Goal: Task Accomplishment & Management: Manage account settings

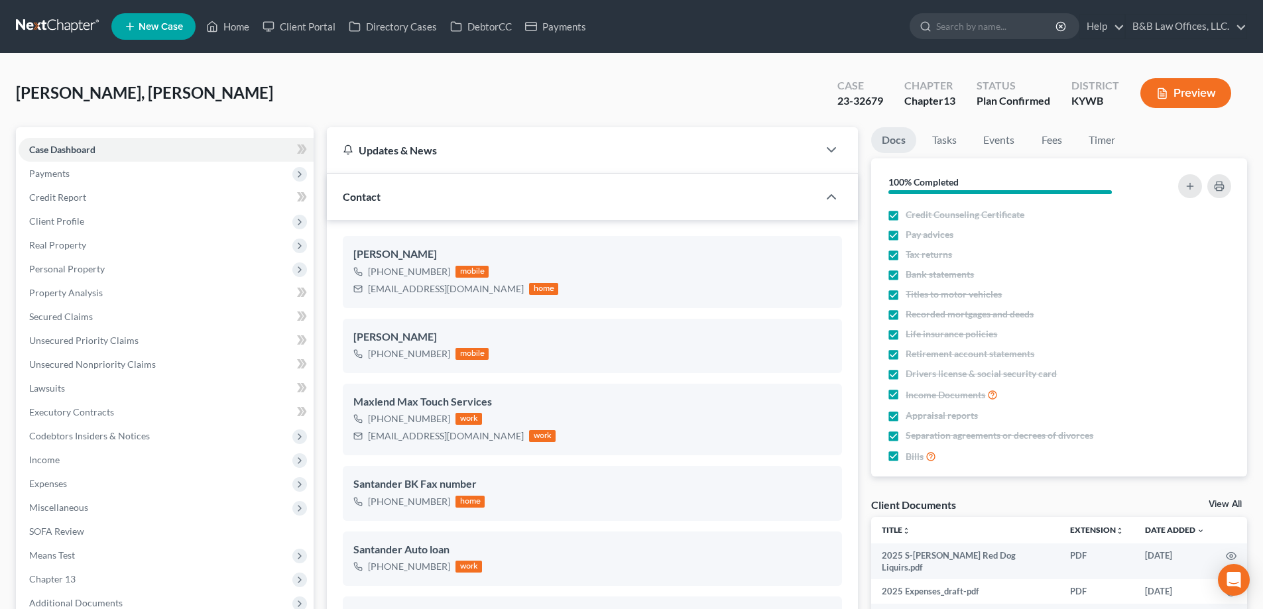
select select "13"
select select "2"
select select "0"
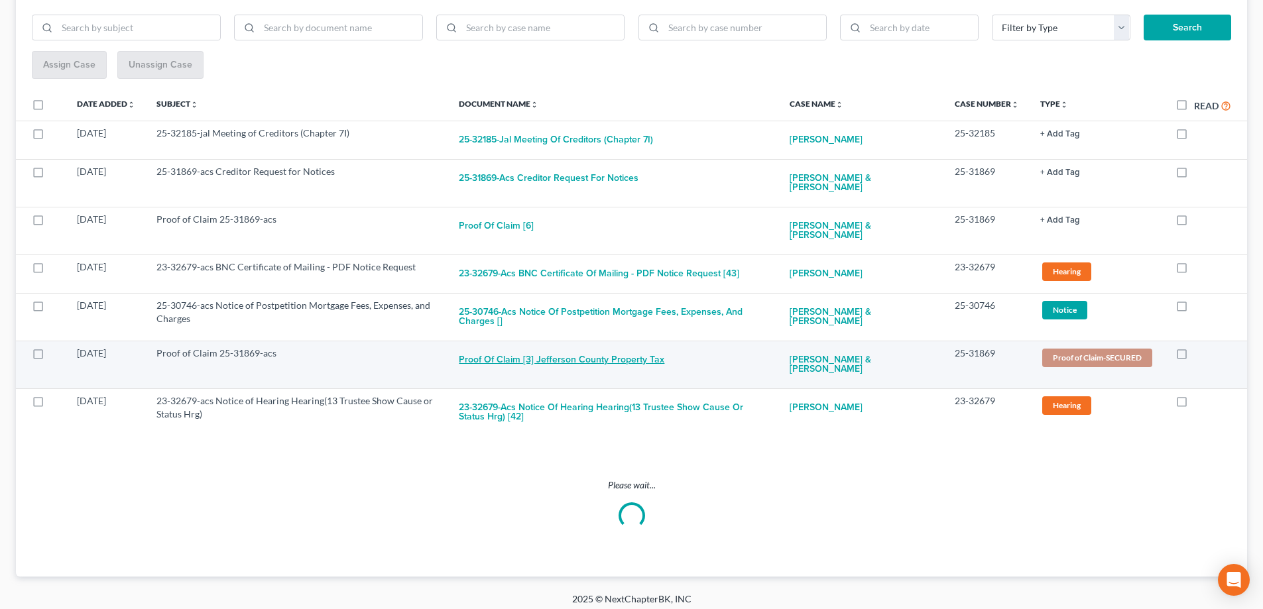
scroll to position [193, 0]
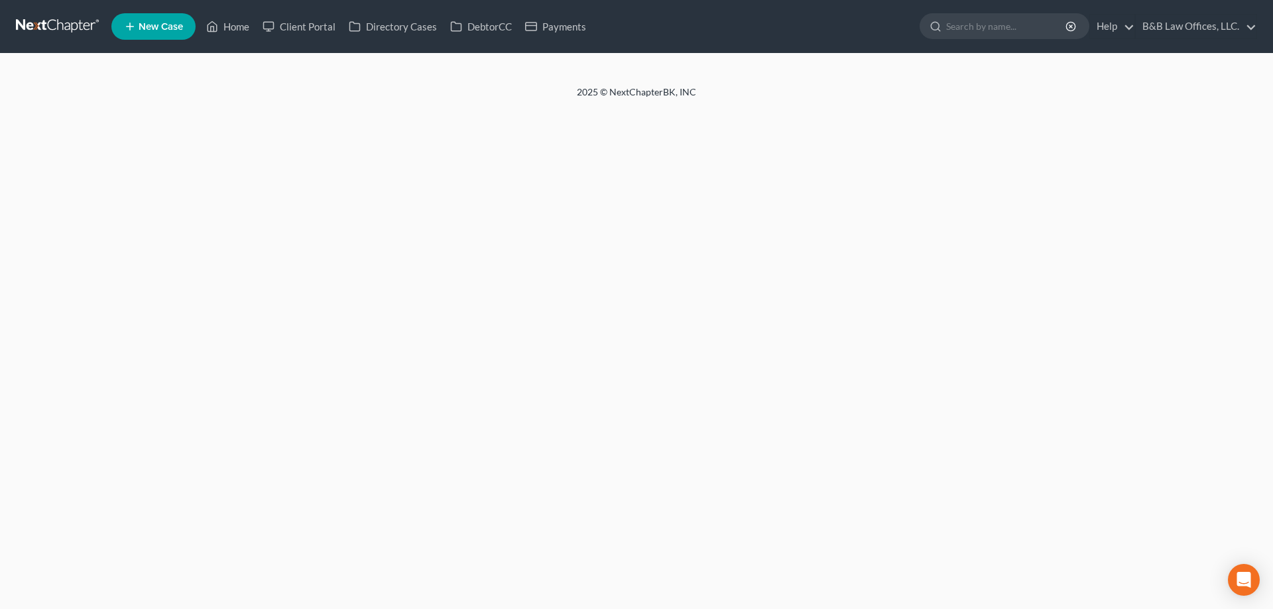
select select "2"
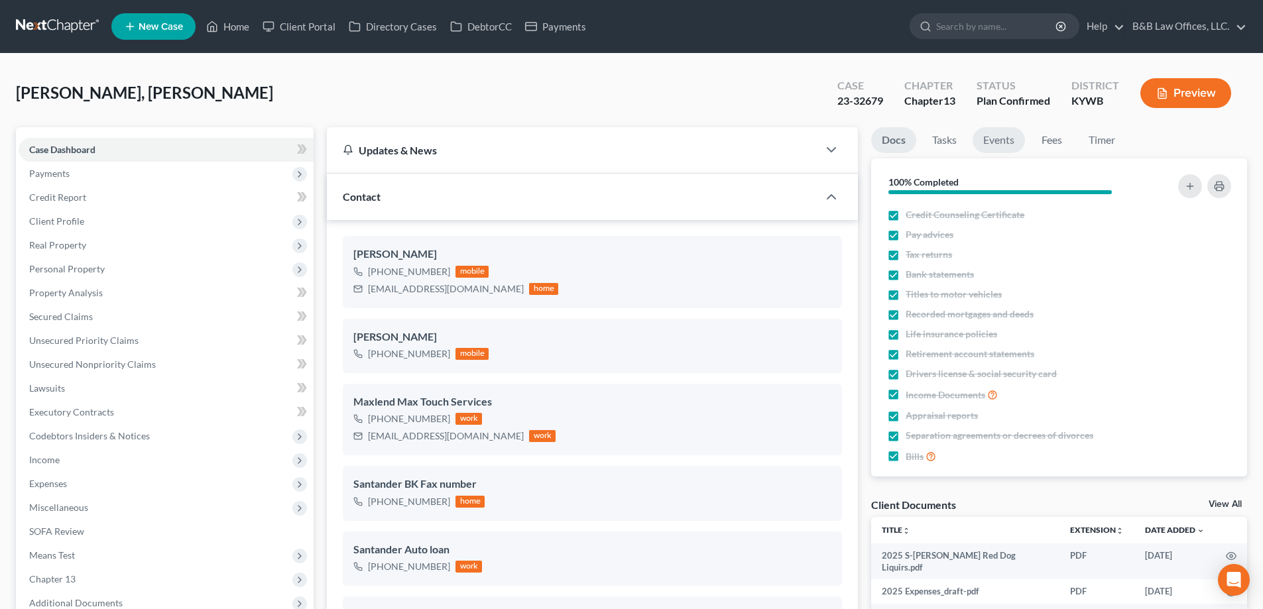
click at [989, 127] on link "Events" at bounding box center [999, 140] width 52 height 26
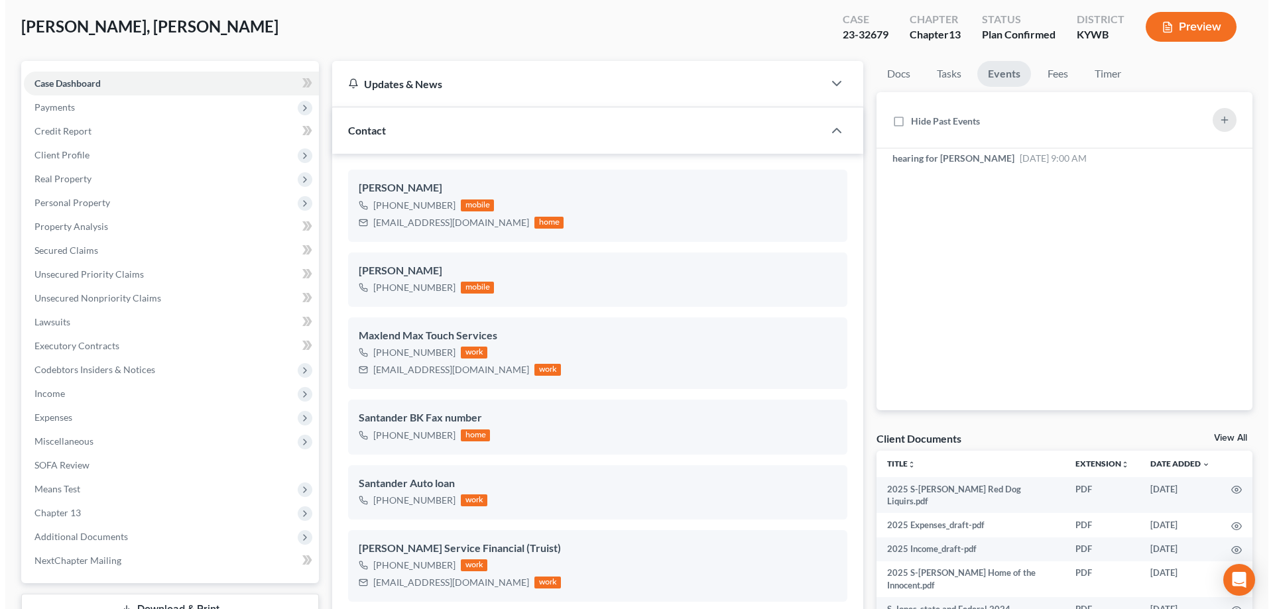
scroll to position [7931, 0]
click at [1134, 160] on div "hearing for Jones Shelia Oct 15, 2025 9:00 AM Notice of Hearing regarding Motio…" at bounding box center [1015, 158] width 268 height 13
click at [1210, 159] on icon "button" at bounding box center [1211, 158] width 6 height 6
select select "Days"
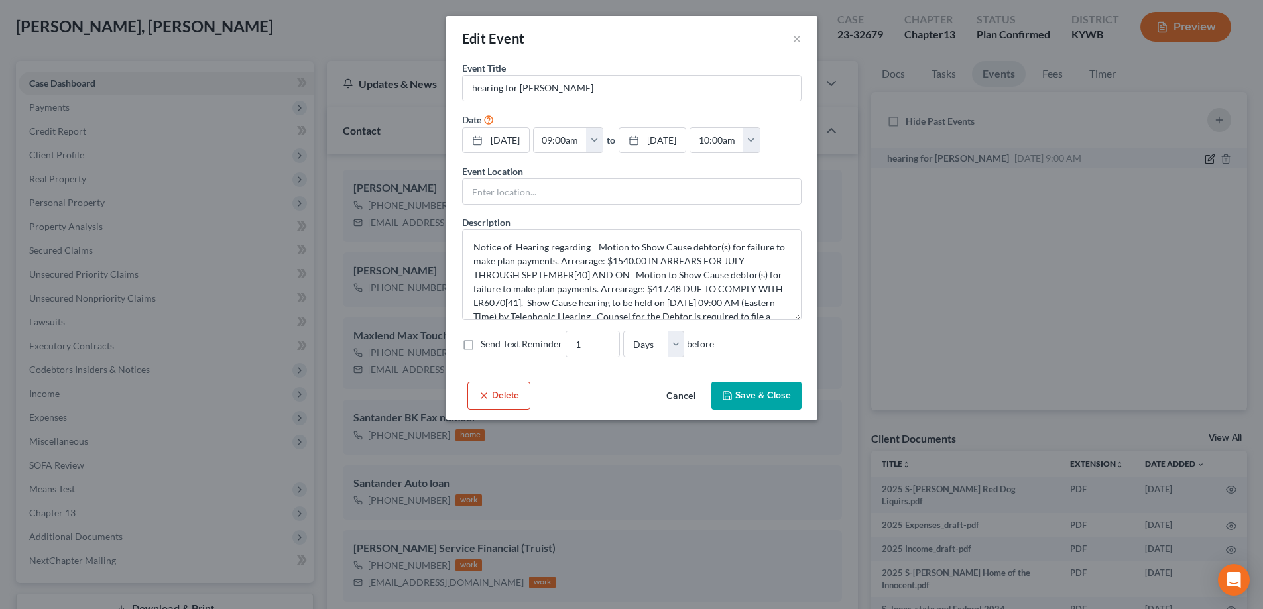
scroll to position [7891, 0]
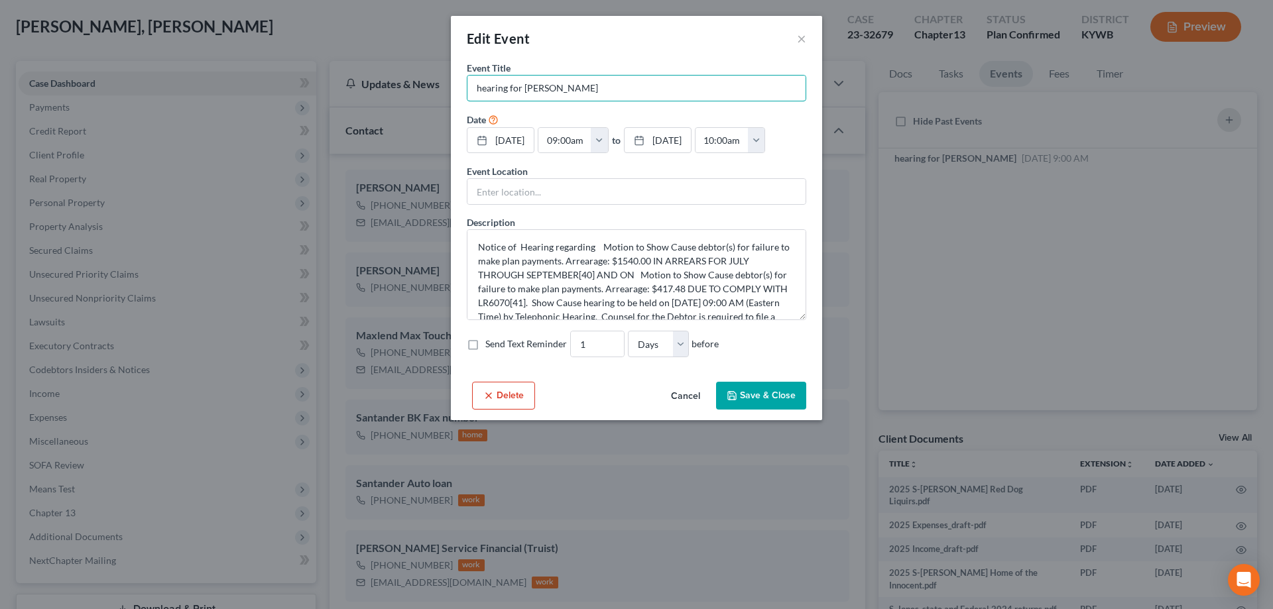
drag, startPoint x: 523, startPoint y: 88, endPoint x: 437, endPoint y: 86, distance: 85.6
click at [437, 86] on div "Edit Event × Event Title * hearing for Jones Shelia Date 10/15/2025 close Date …" at bounding box center [636, 304] width 1273 height 609
click at [550, 90] on input "[PERSON_NAME]" at bounding box center [637, 88] width 338 height 25
type input "Jones Shelia (13) Show Cause Hearing 10/15/25 @ 9:00 a.m."
click at [763, 410] on button "Save & Close" at bounding box center [761, 396] width 90 height 28
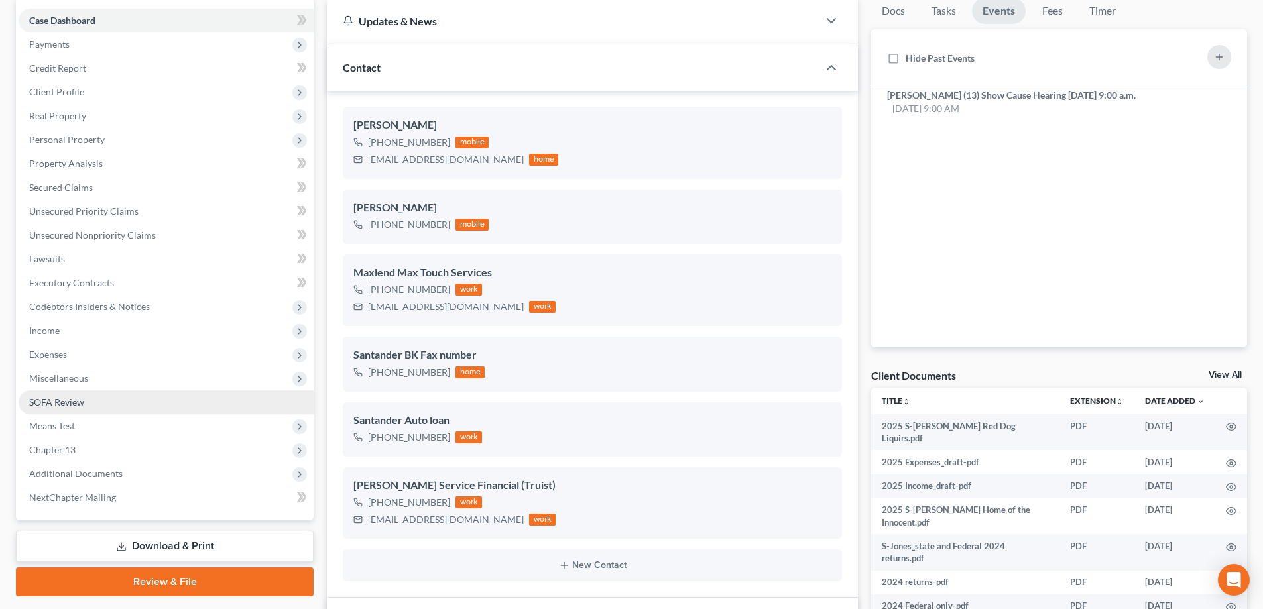
scroll to position [199, 0]
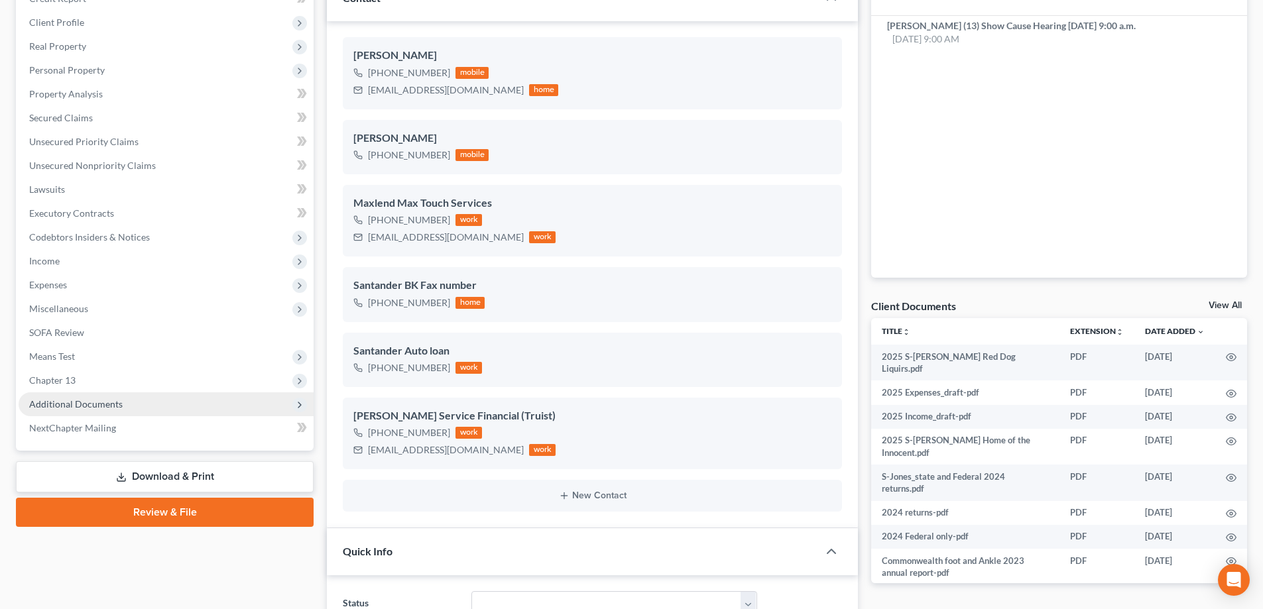
click at [119, 403] on span "Additional Documents" at bounding box center [76, 404] width 94 height 11
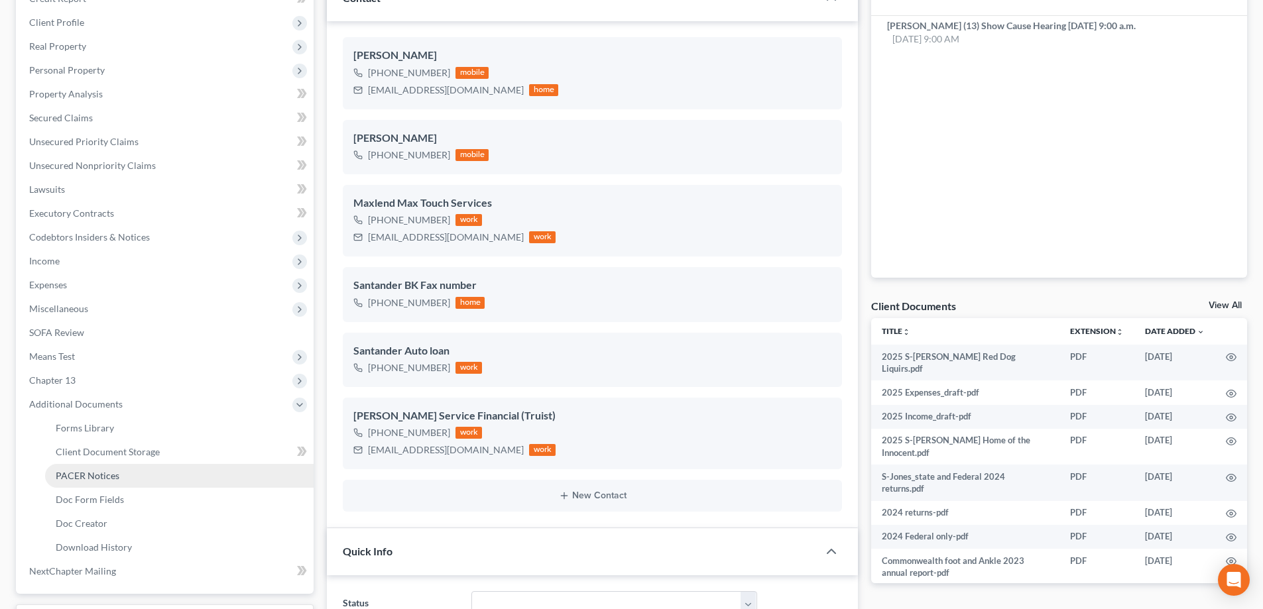
click at [130, 470] on link "PACER Notices" at bounding box center [179, 476] width 269 height 24
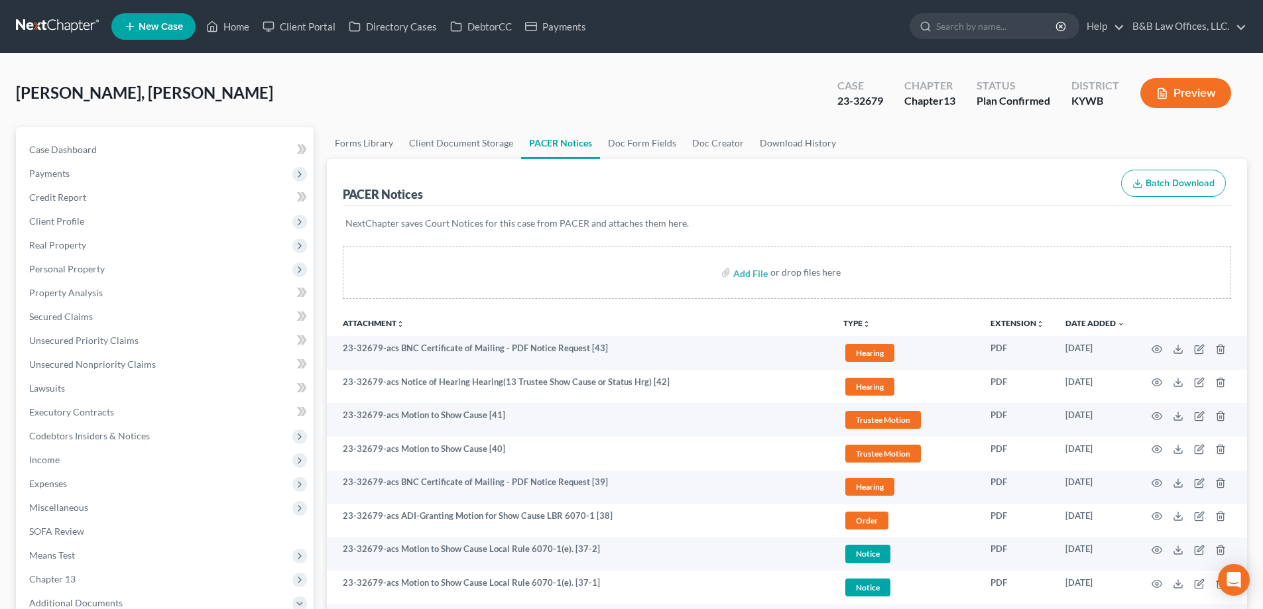
scroll to position [133, 0]
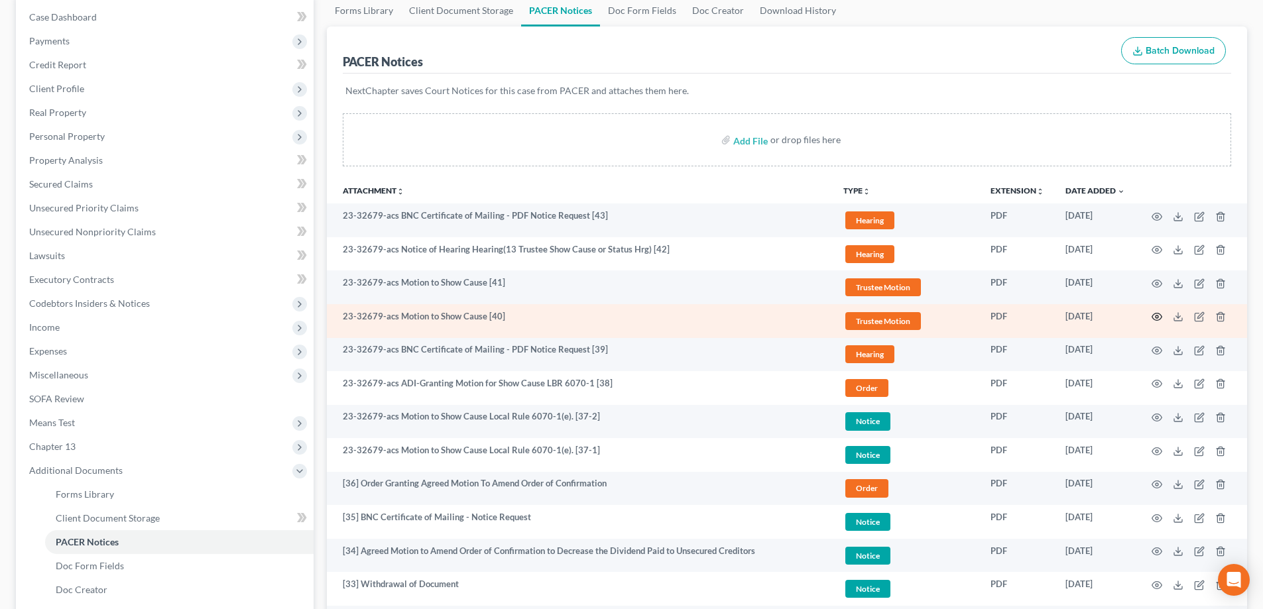
click at [1158, 314] on icon "button" at bounding box center [1158, 317] width 10 height 7
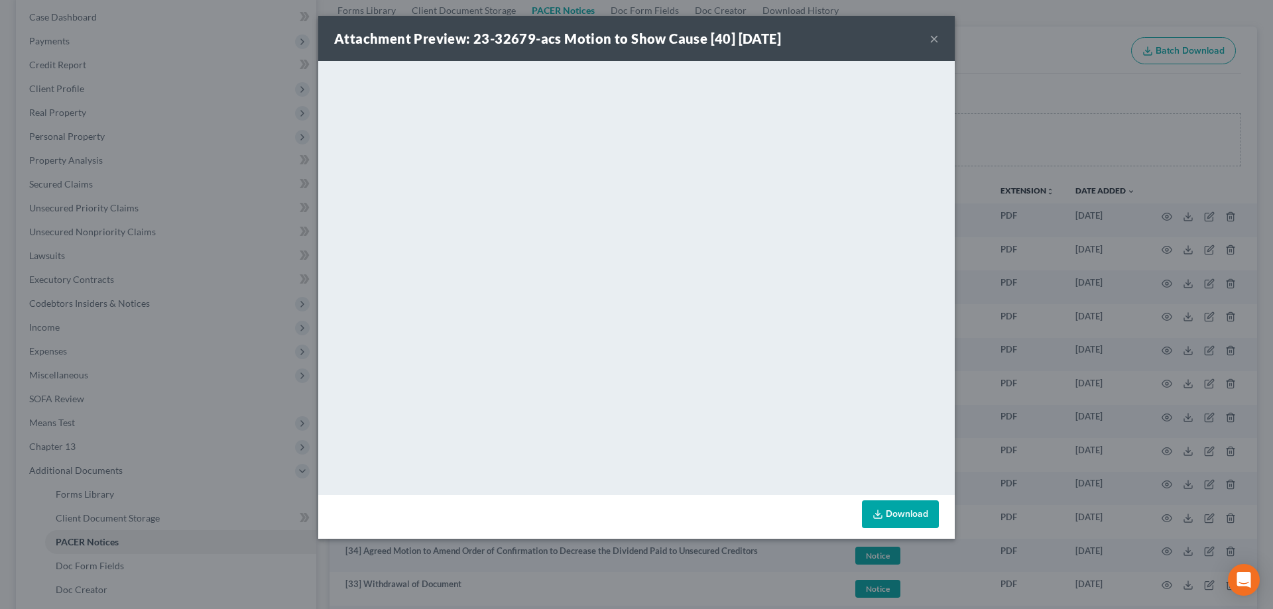
click at [931, 40] on button "×" at bounding box center [934, 39] width 9 height 16
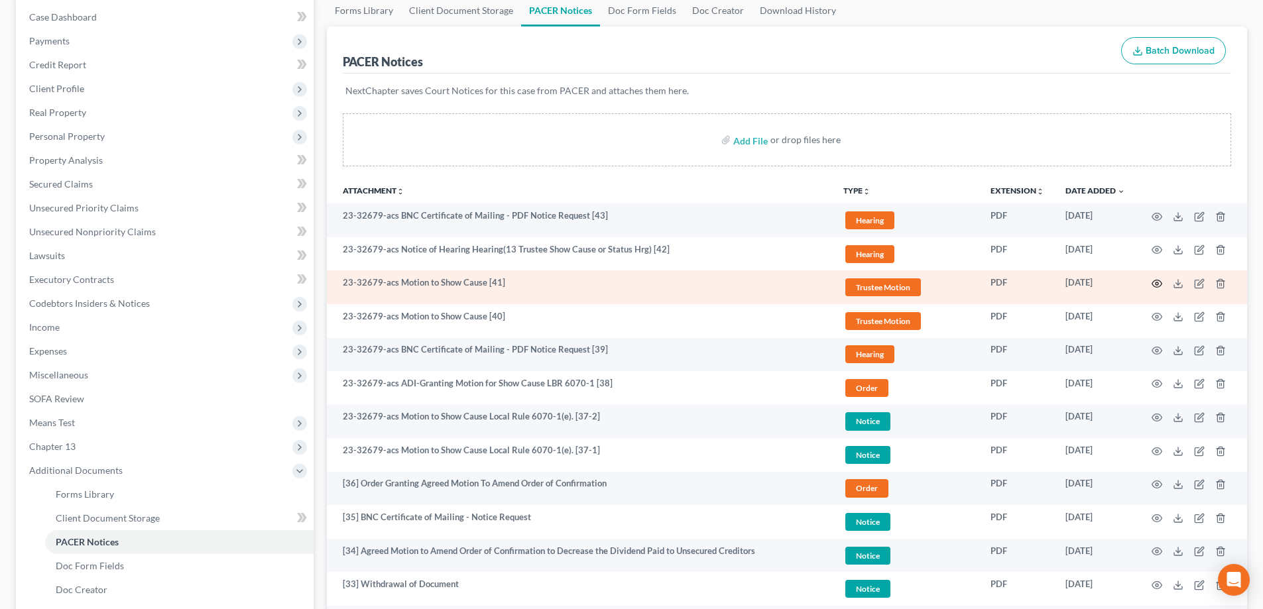
click at [1155, 283] on icon "button" at bounding box center [1157, 284] width 11 height 11
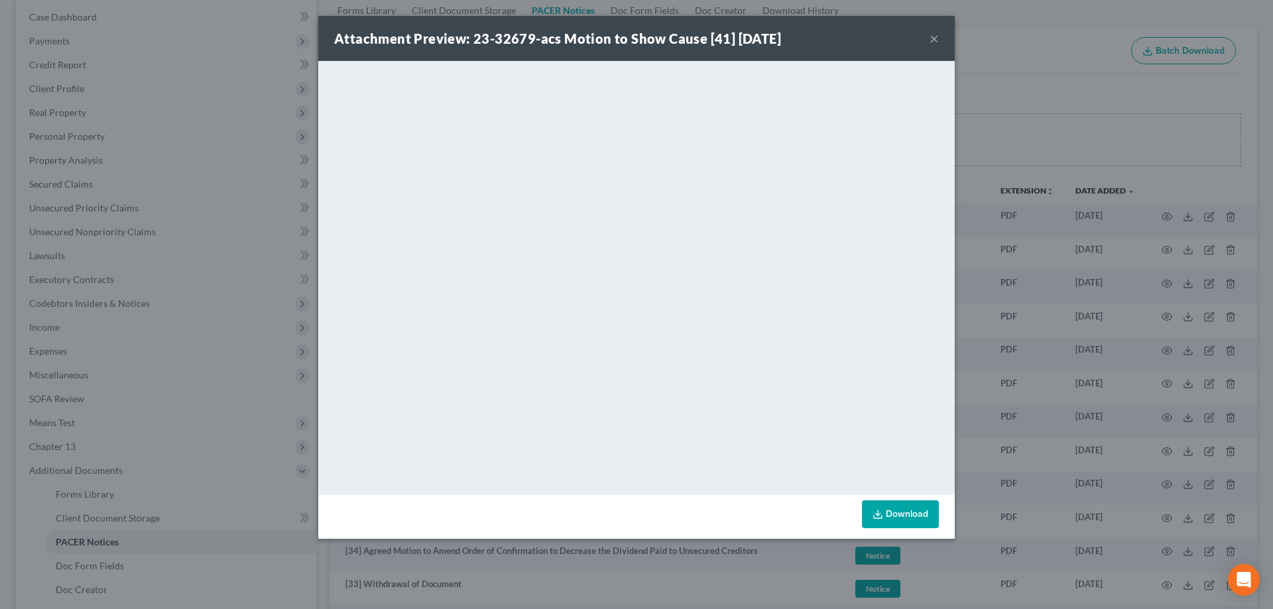
click at [934, 39] on button "×" at bounding box center [934, 39] width 9 height 16
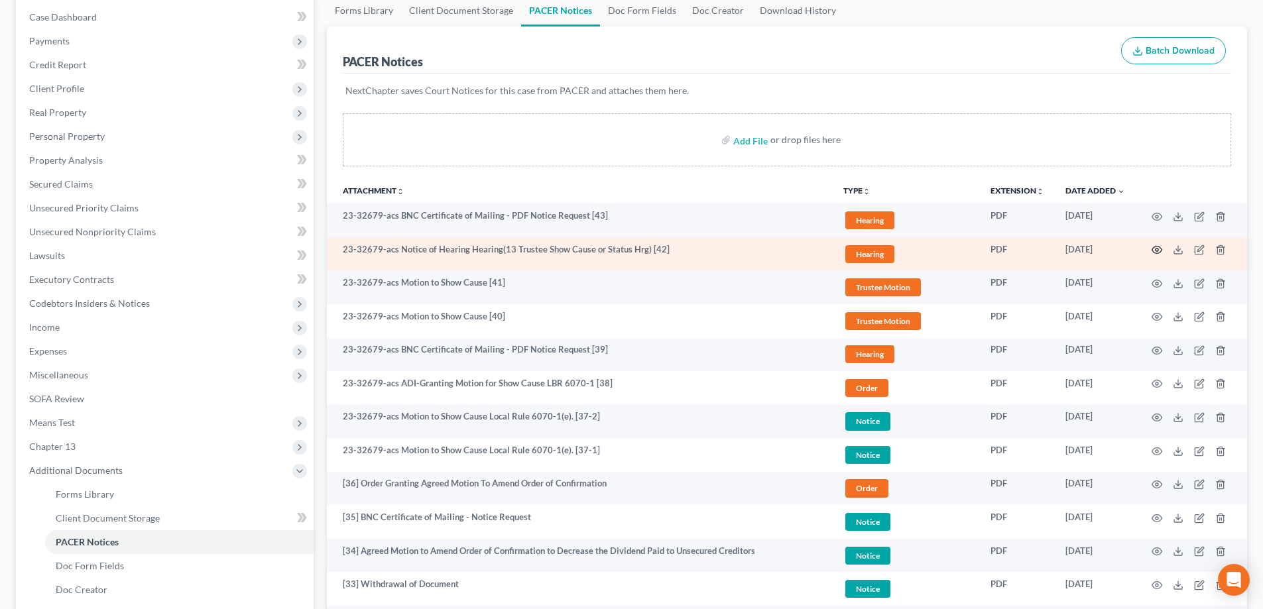
click at [1159, 251] on circle "button" at bounding box center [1157, 250] width 3 height 3
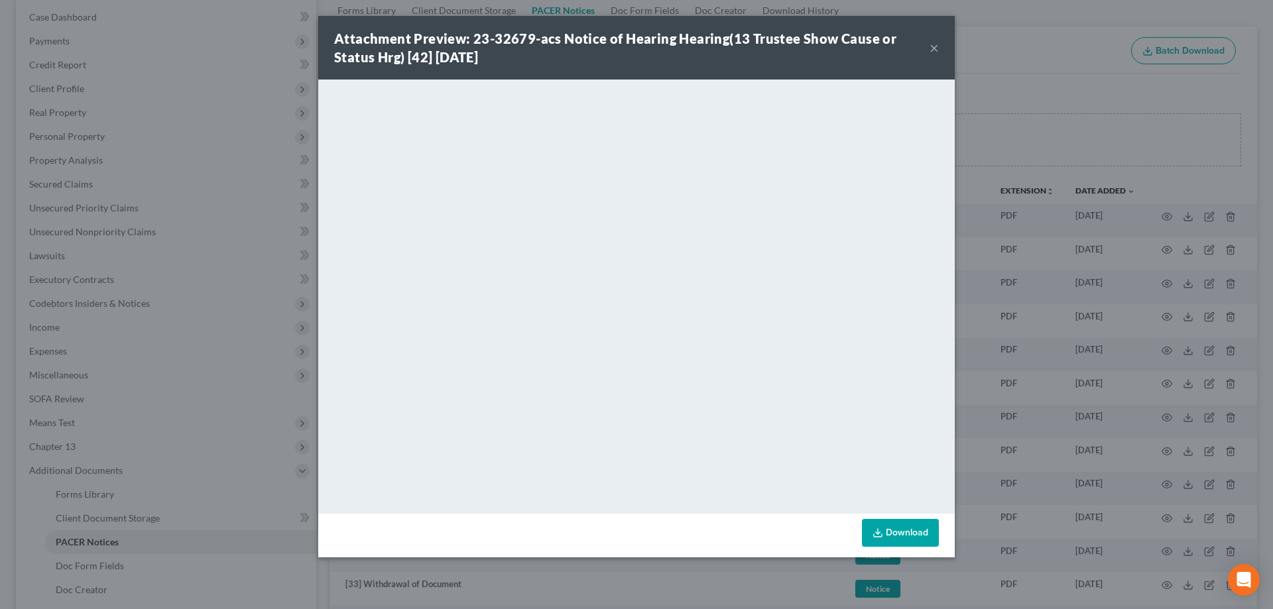
click at [936, 48] on button "×" at bounding box center [934, 48] width 9 height 16
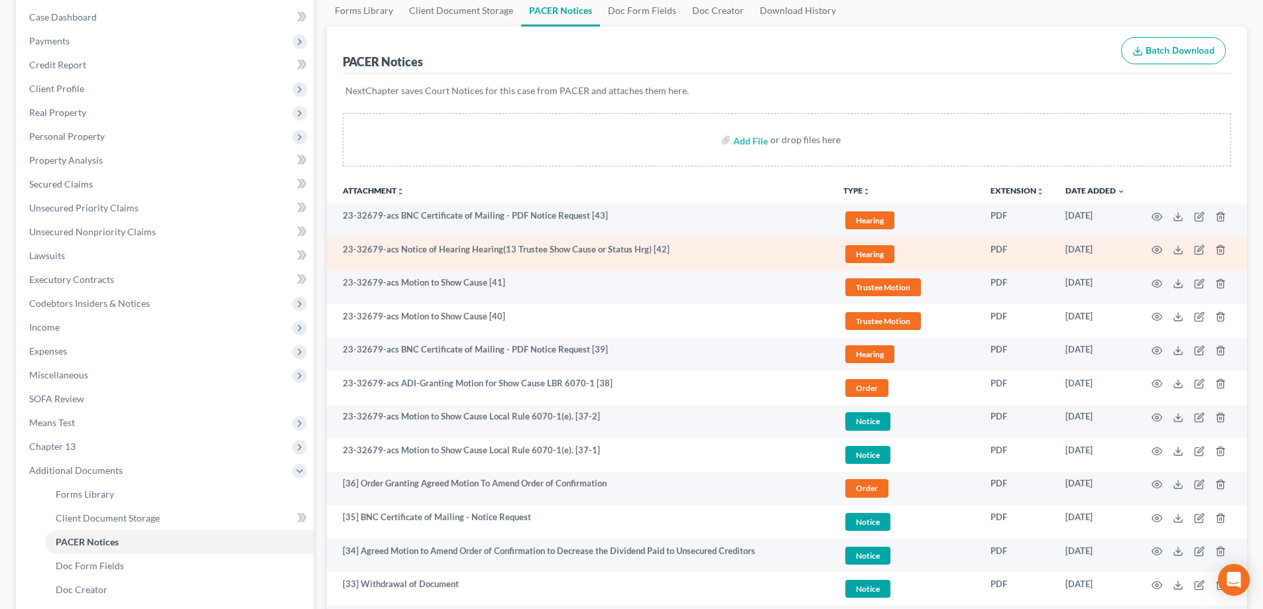
click at [864, 255] on span "Hearing" at bounding box center [870, 254] width 49 height 18
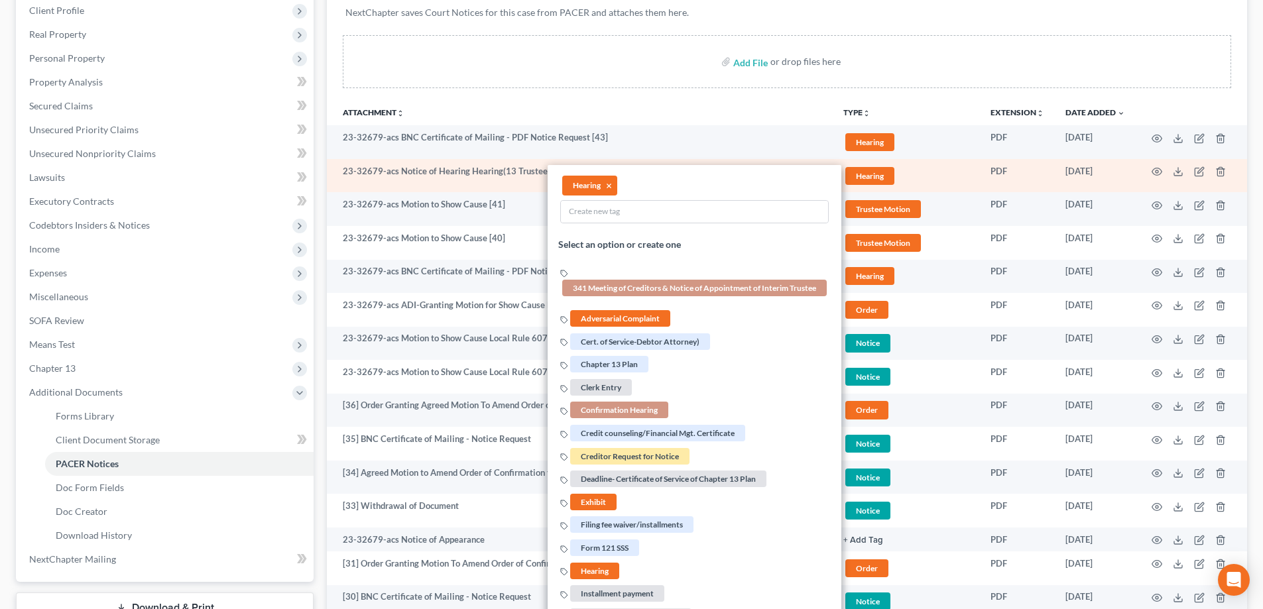
scroll to position [464, 0]
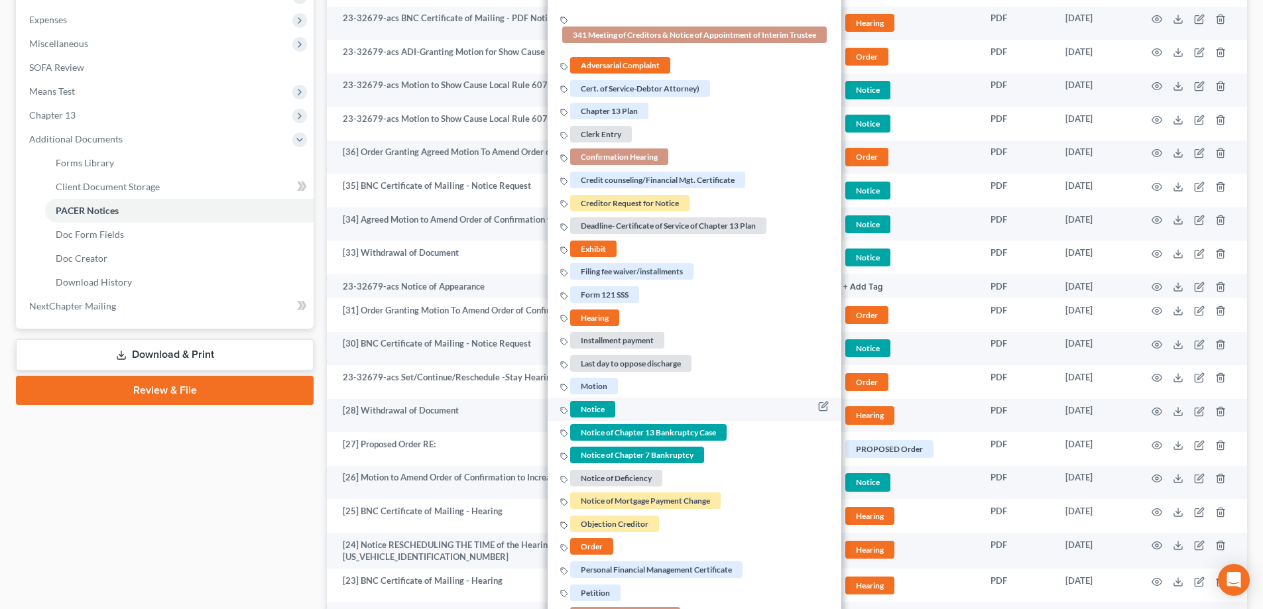
click at [607, 406] on span "Notice" at bounding box center [592, 409] width 45 height 17
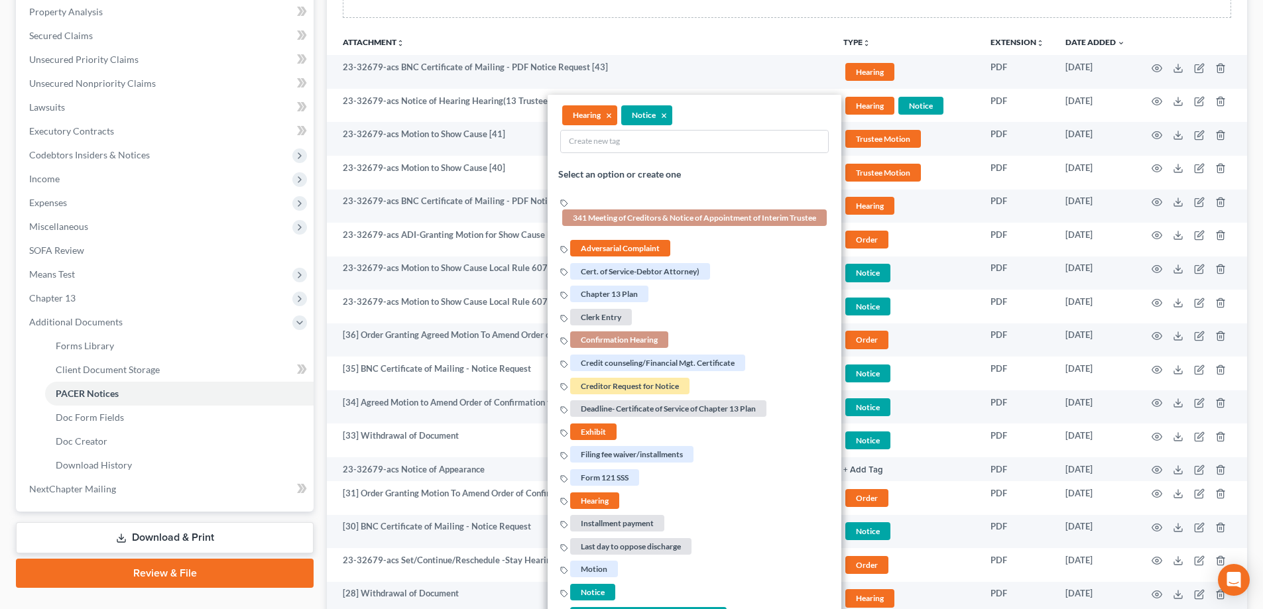
scroll to position [66, 0]
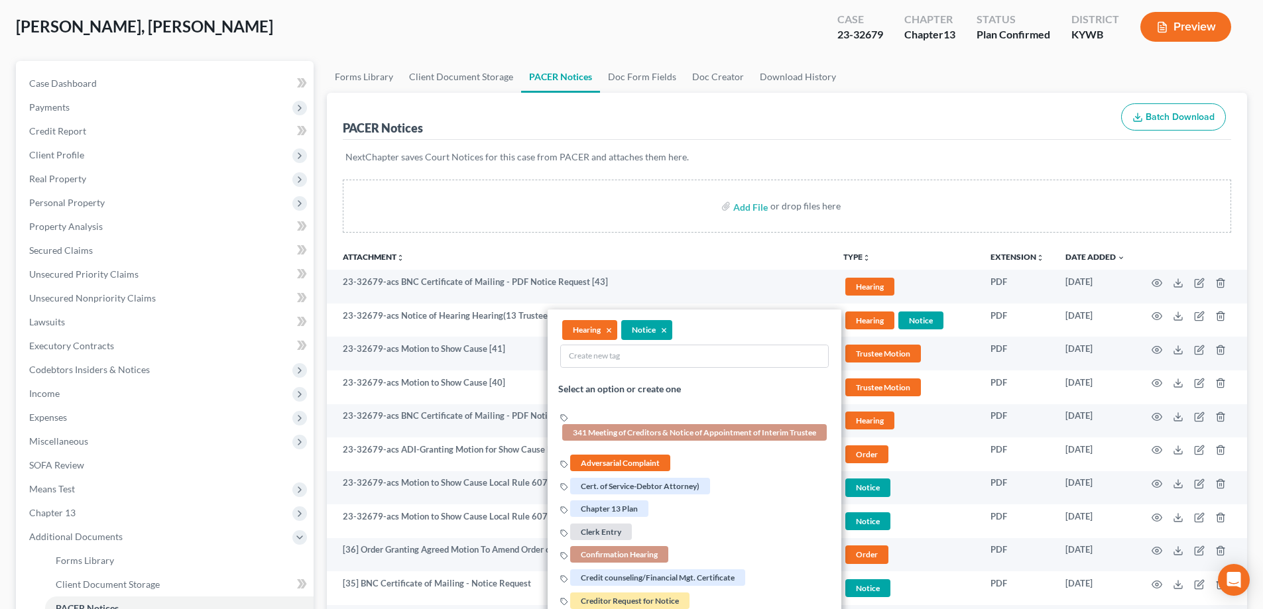
click at [897, 202] on div "Add File or drop files here" at bounding box center [787, 206] width 889 height 53
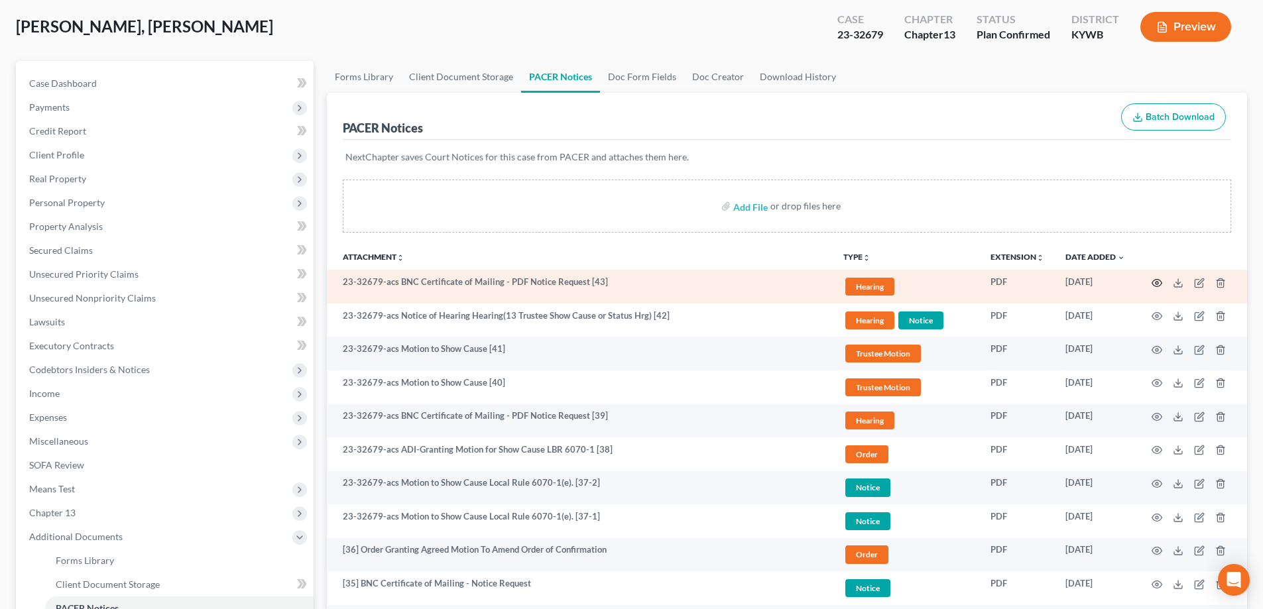
click at [1157, 282] on circle "button" at bounding box center [1157, 283] width 3 height 3
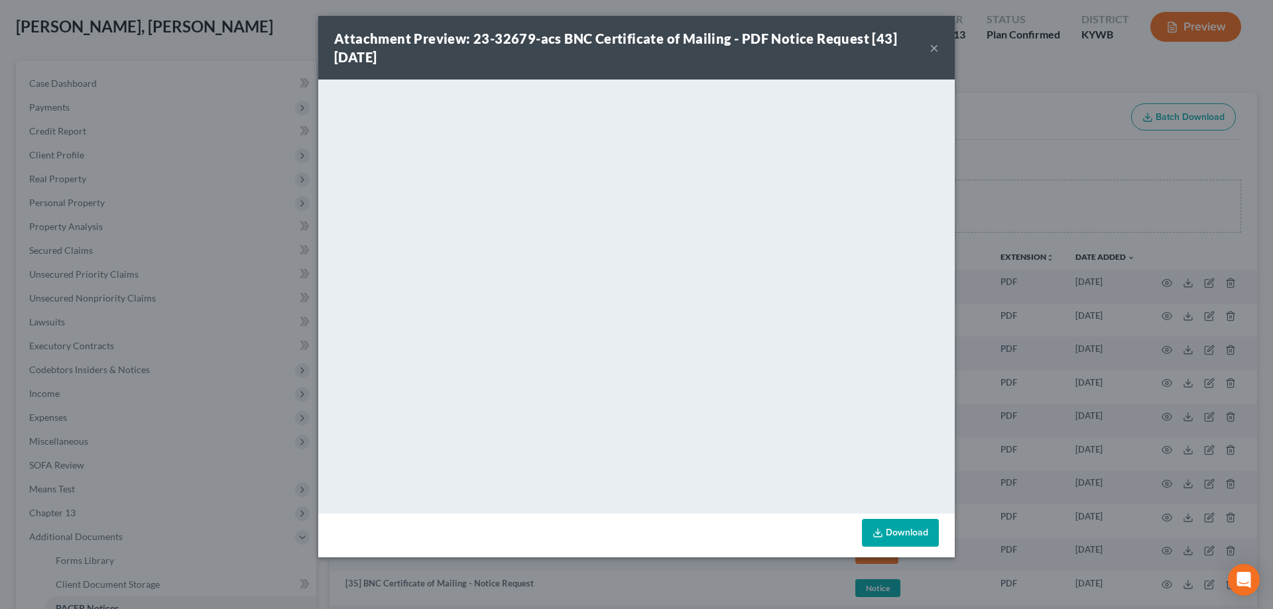
click at [932, 48] on button "×" at bounding box center [934, 48] width 9 height 16
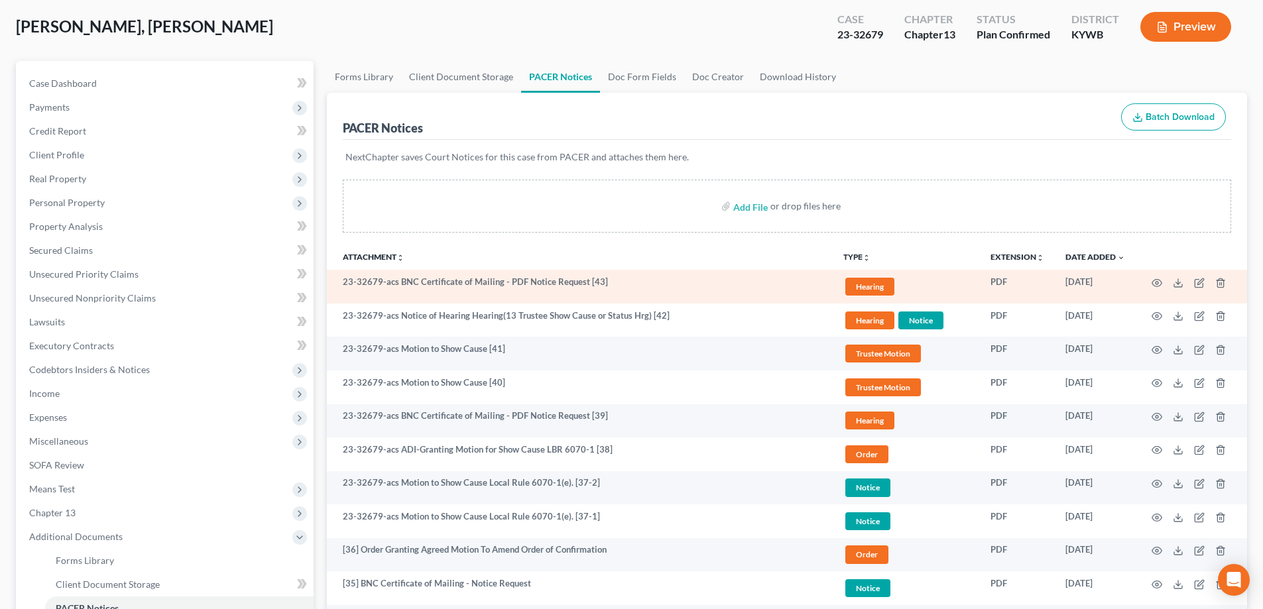
click at [867, 285] on span "Hearing" at bounding box center [870, 287] width 49 height 18
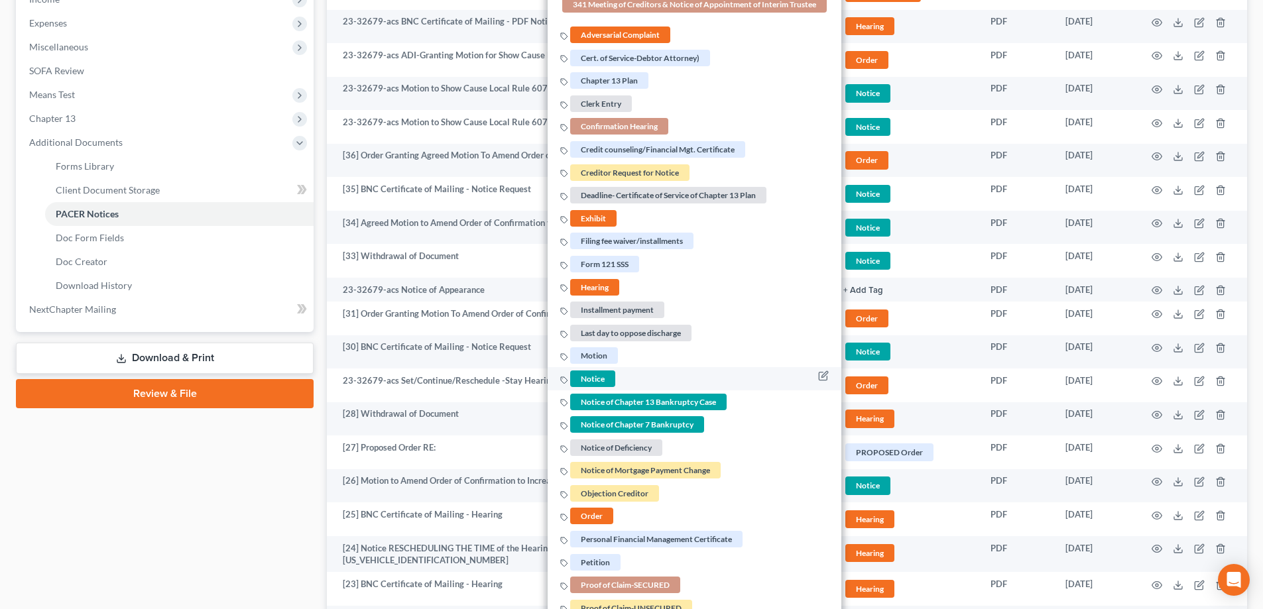
scroll to position [464, 0]
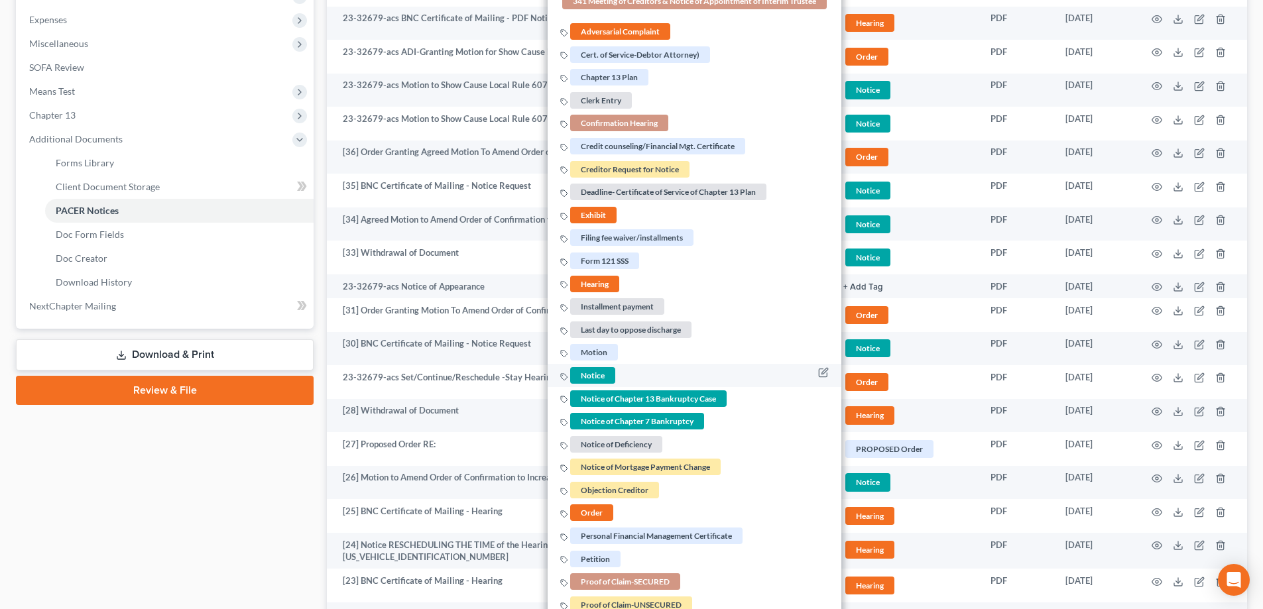
click at [604, 378] on span "Notice" at bounding box center [592, 375] width 45 height 17
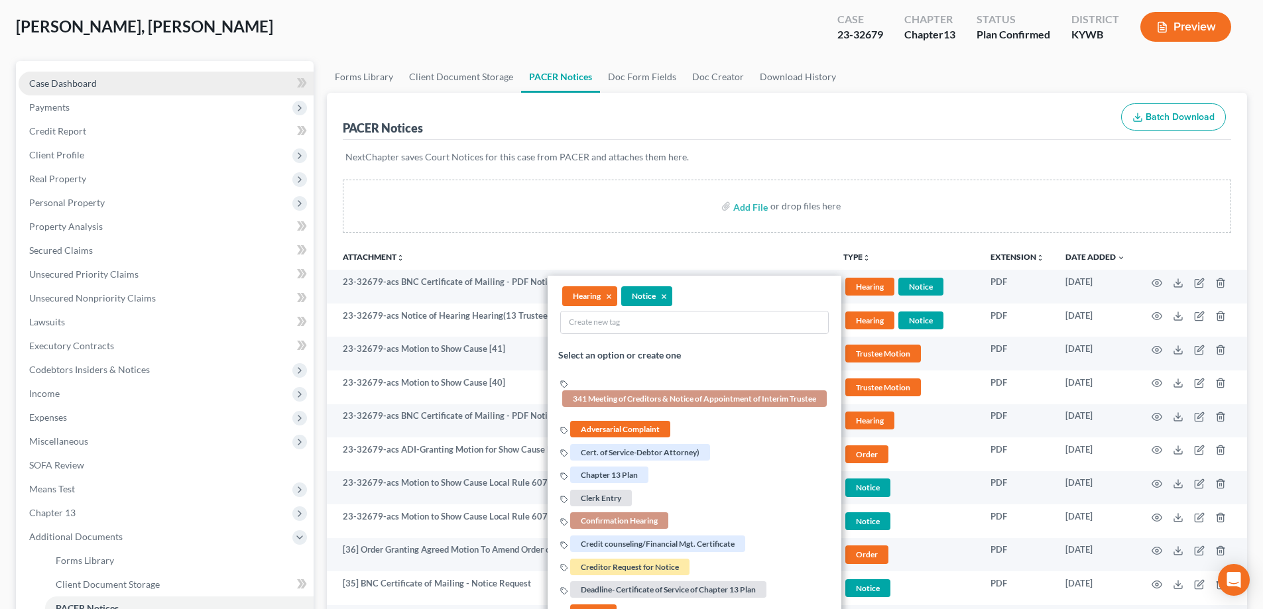
click at [95, 75] on link "Case Dashboard" at bounding box center [166, 84] width 295 height 24
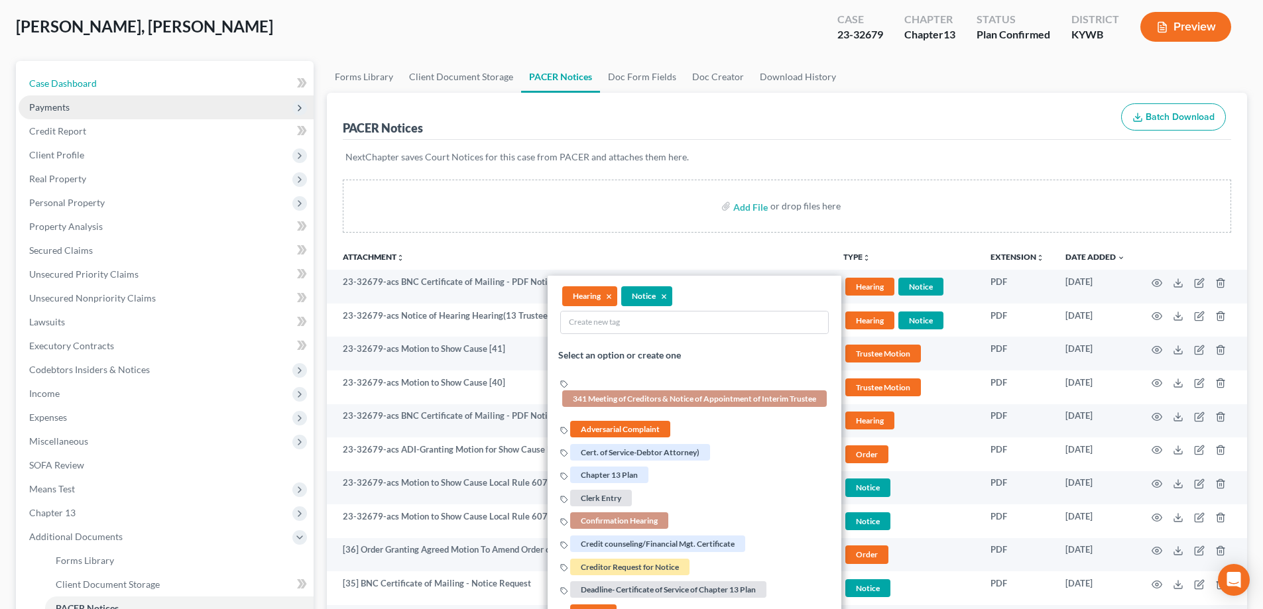
select select "2"
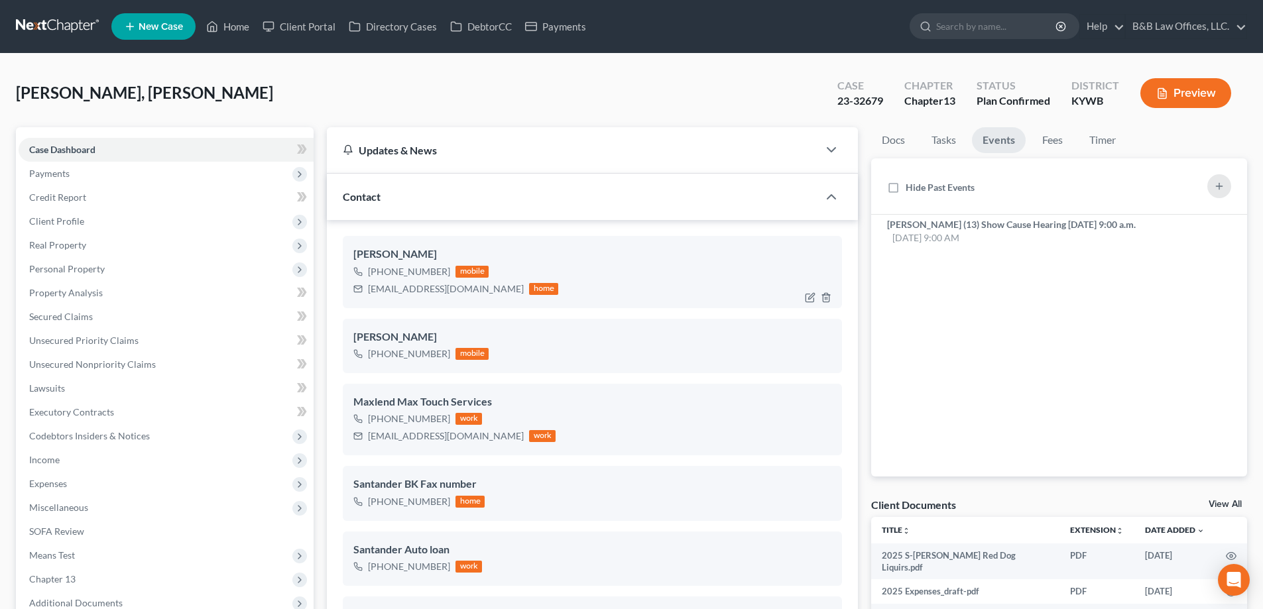
scroll to position [66, 0]
